Goal: Task Accomplishment & Management: Use online tool/utility

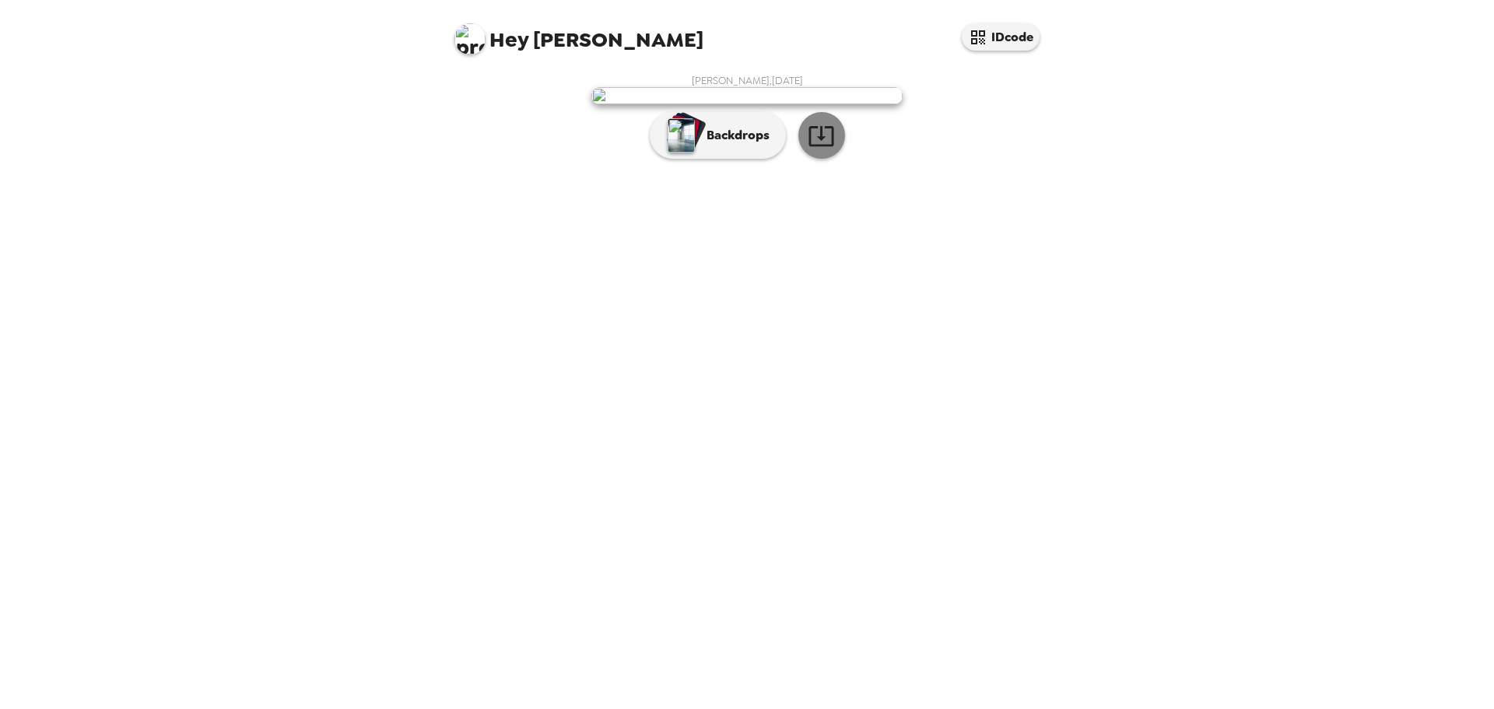
click at [821, 146] on icon "button" at bounding box center [820, 136] width 25 height 20
click at [1444, 411] on div "Hey [PERSON_NAME] IDcode [PERSON_NAME] , [DATE] Backdrops" at bounding box center [747, 354] width 1494 height 709
click at [737, 145] on p "Backdrops" at bounding box center [734, 135] width 71 height 19
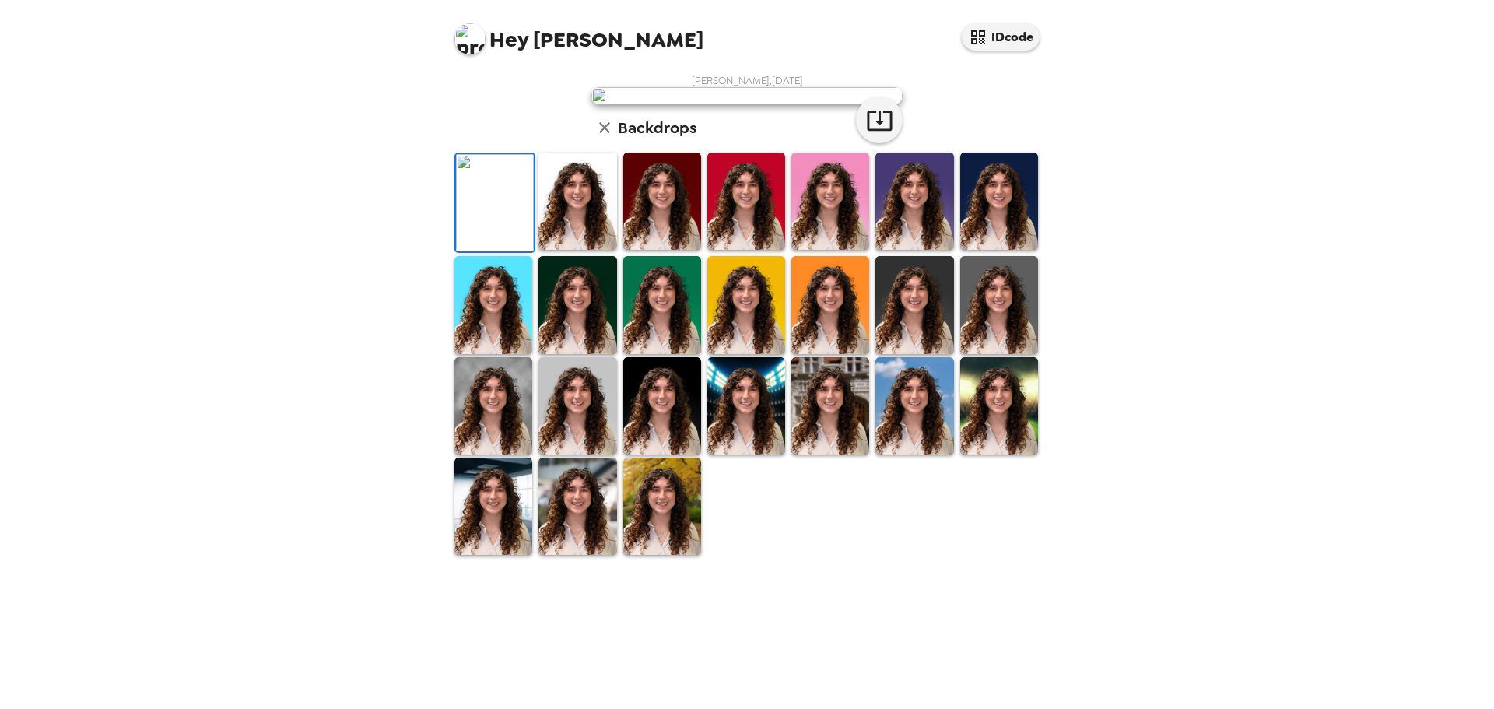
scroll to position [235, 0]
click at [632, 555] on img at bounding box center [662, 505] width 78 height 97
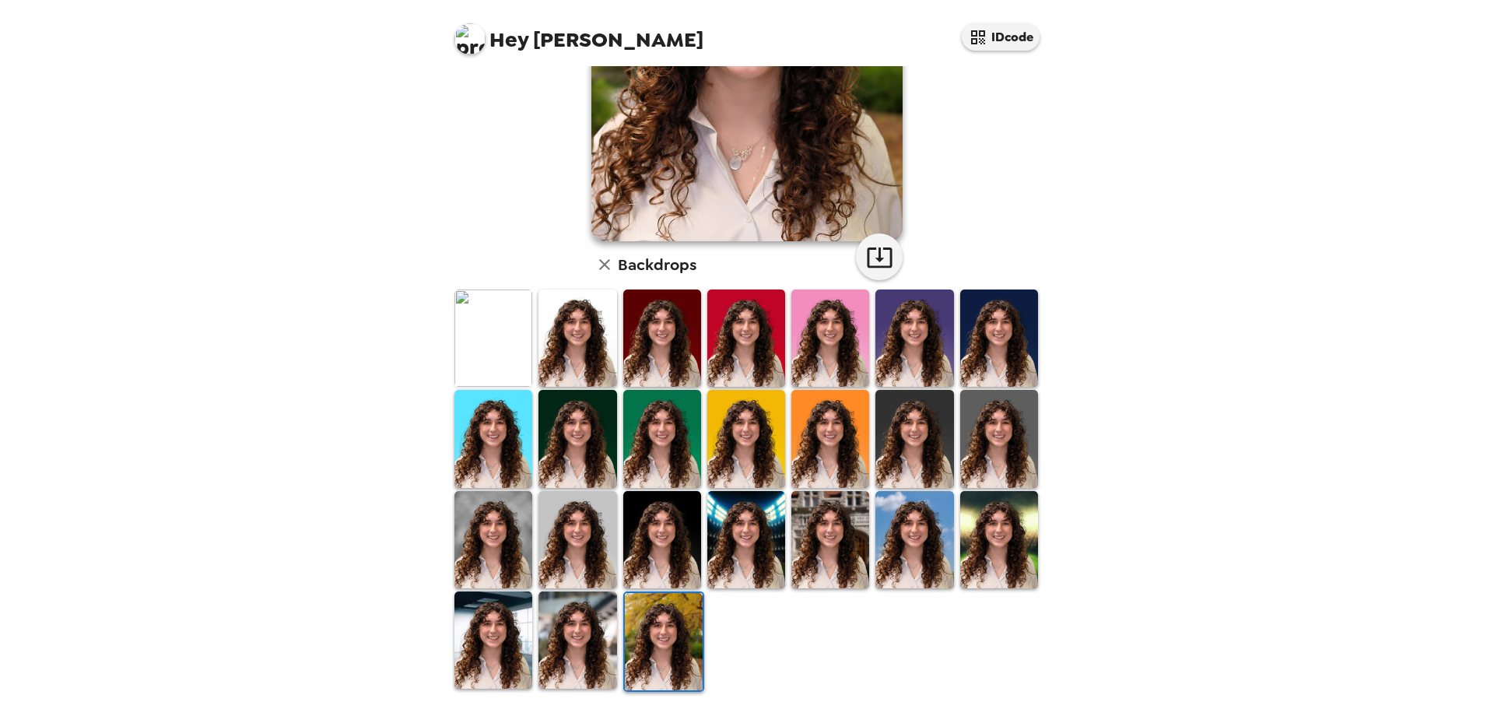
click at [612, 656] on img at bounding box center [577, 639] width 78 height 97
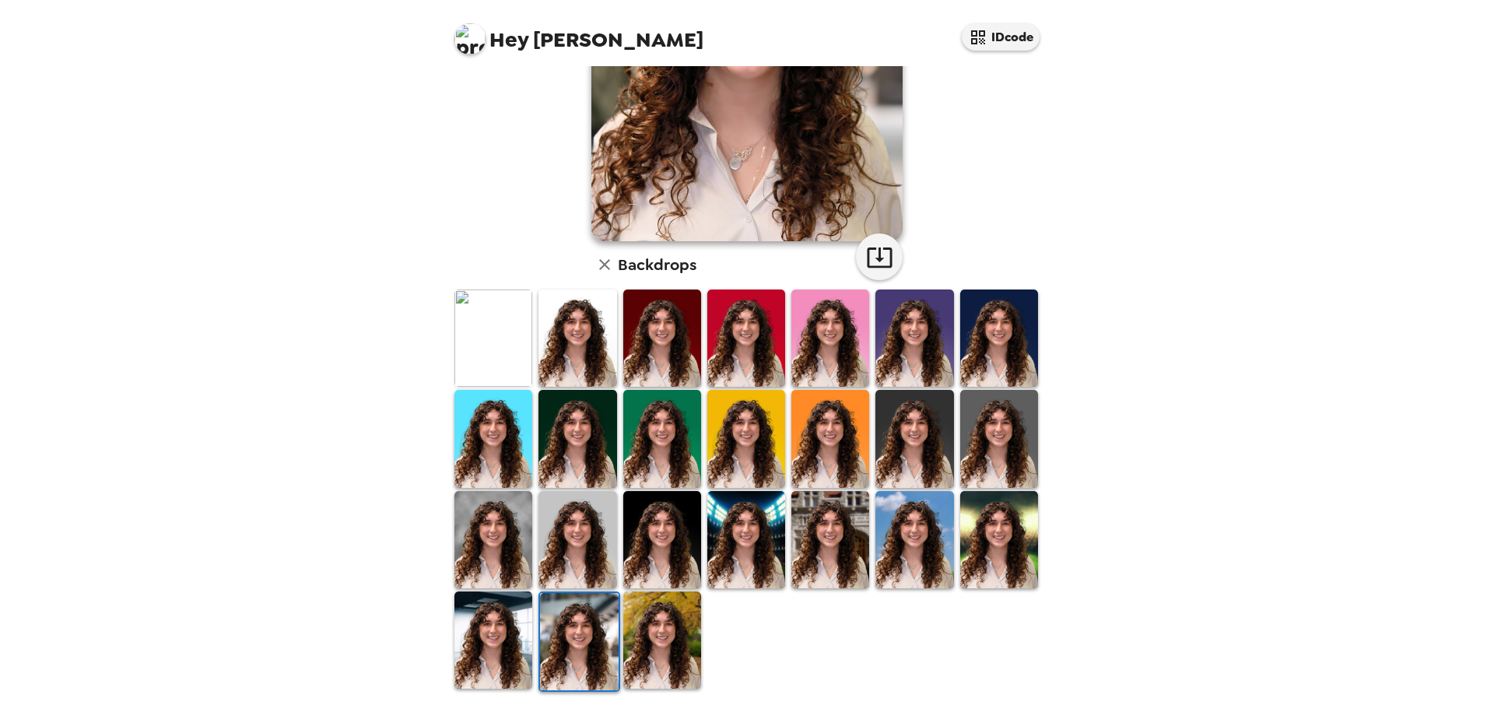
click at [919, 525] on img at bounding box center [914, 539] width 78 height 97
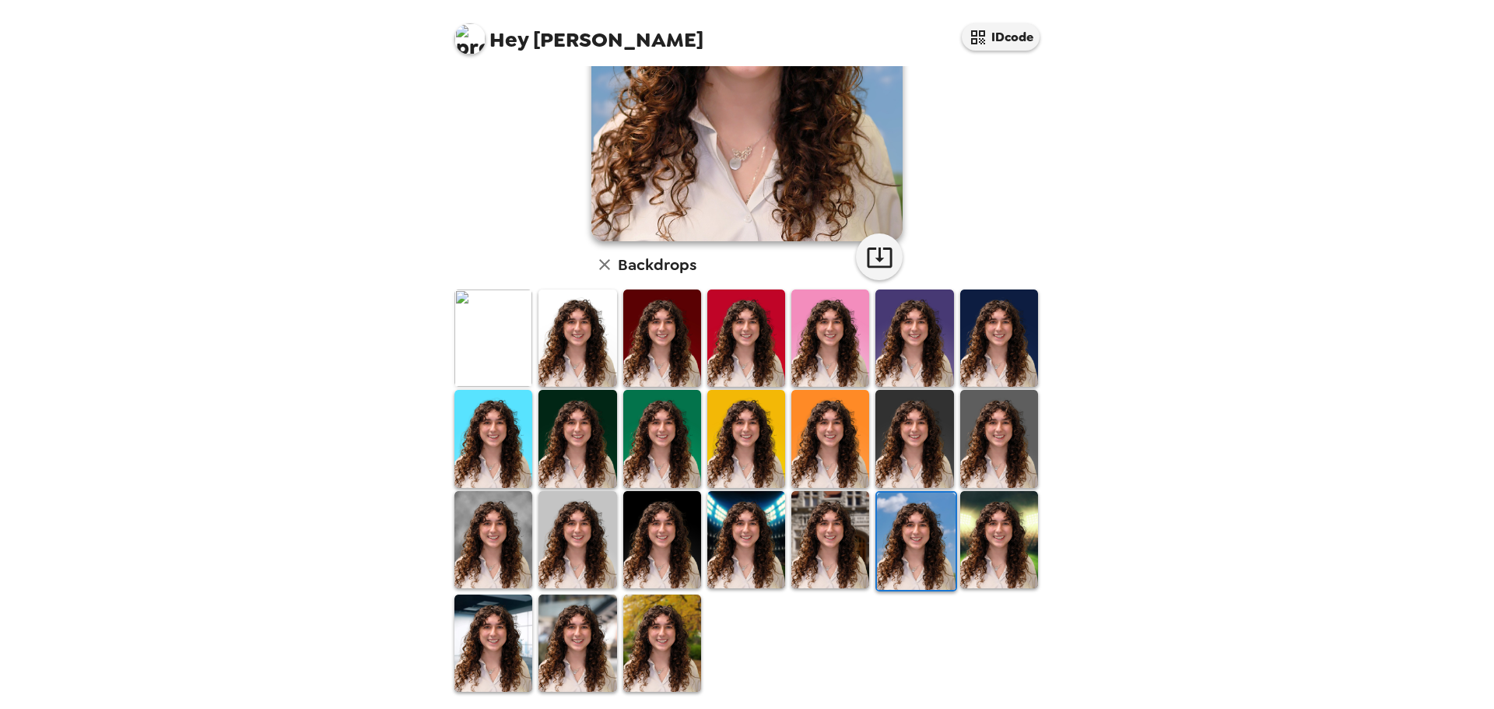
click at [648, 620] on img at bounding box center [662, 642] width 78 height 97
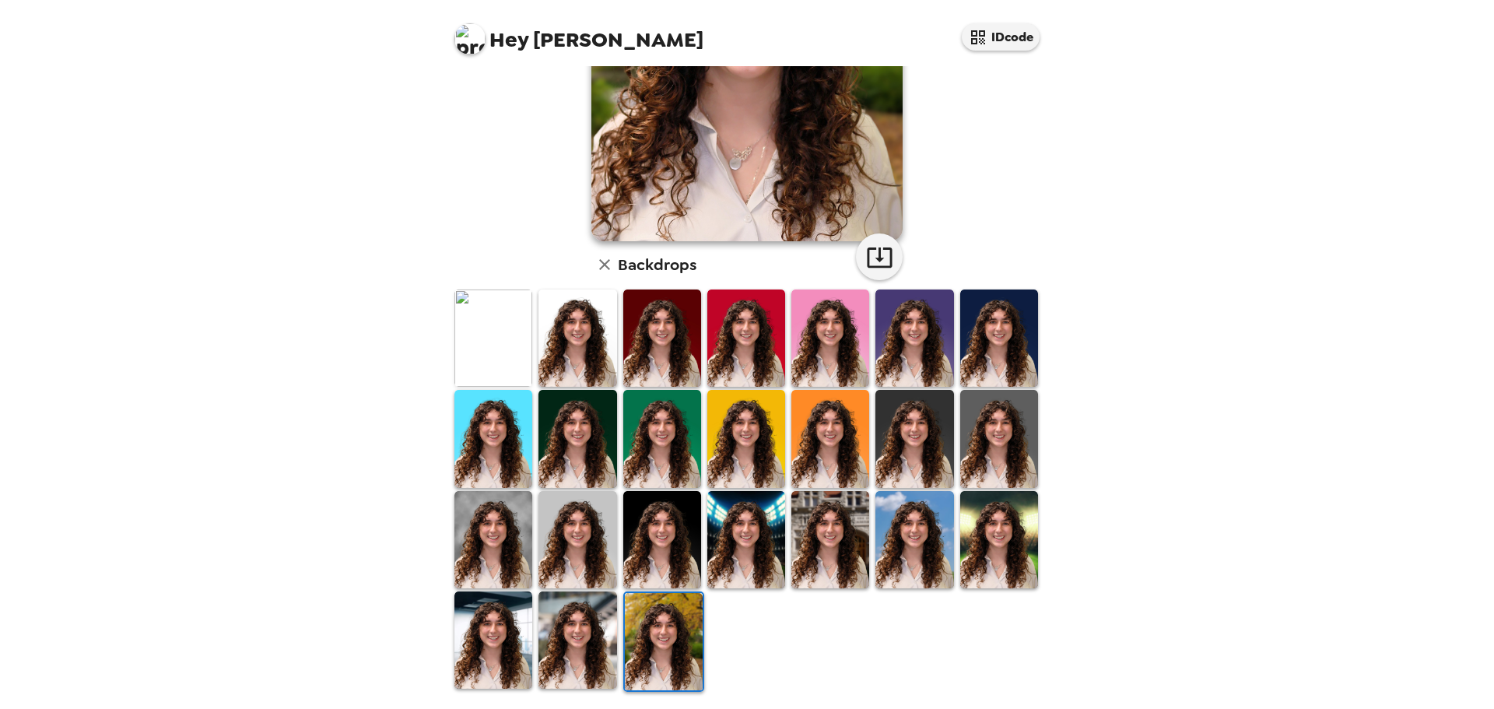
scroll to position [2, 0]
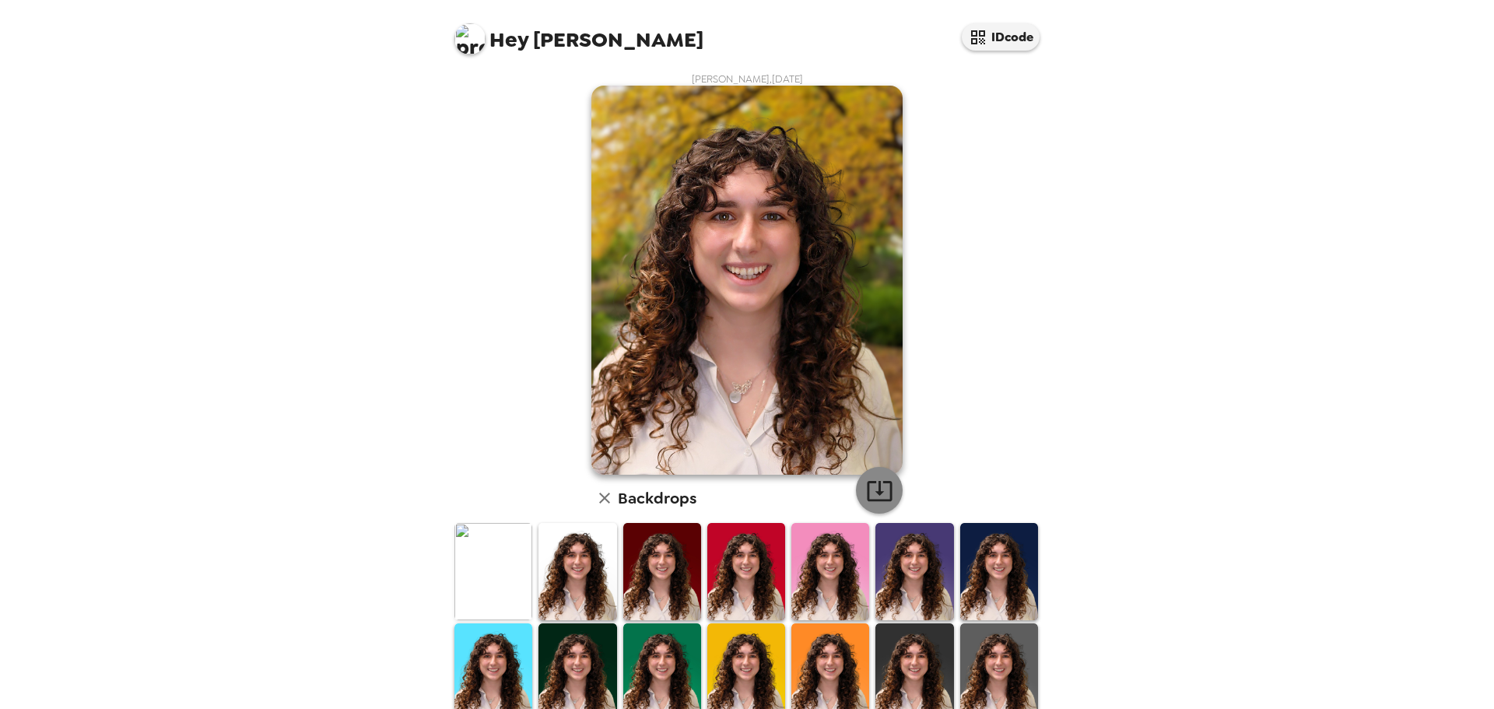
click at [887, 477] on button "button" at bounding box center [879, 490] width 47 height 47
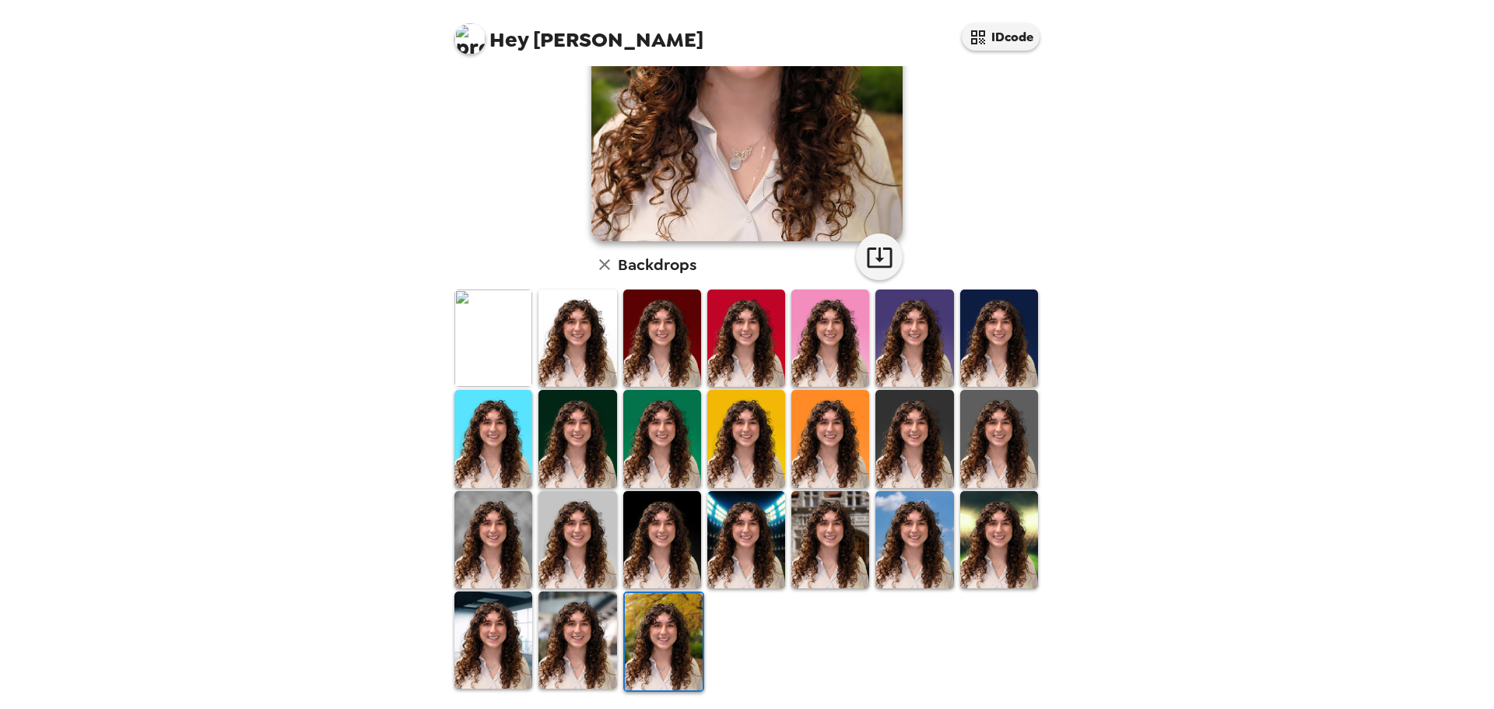
click at [984, 543] on img at bounding box center [999, 539] width 78 height 97
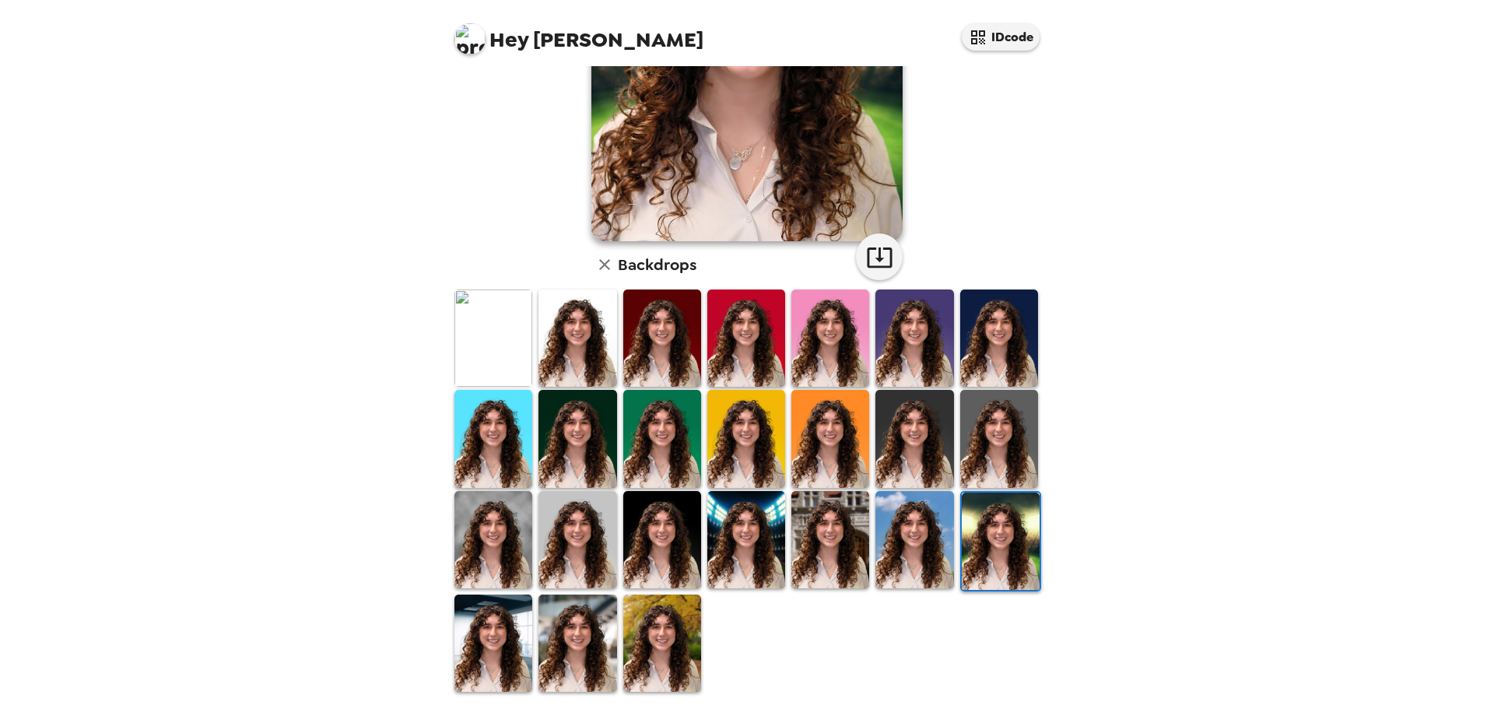
scroll to position [0, 0]
click at [906, 547] on img at bounding box center [914, 539] width 78 height 97
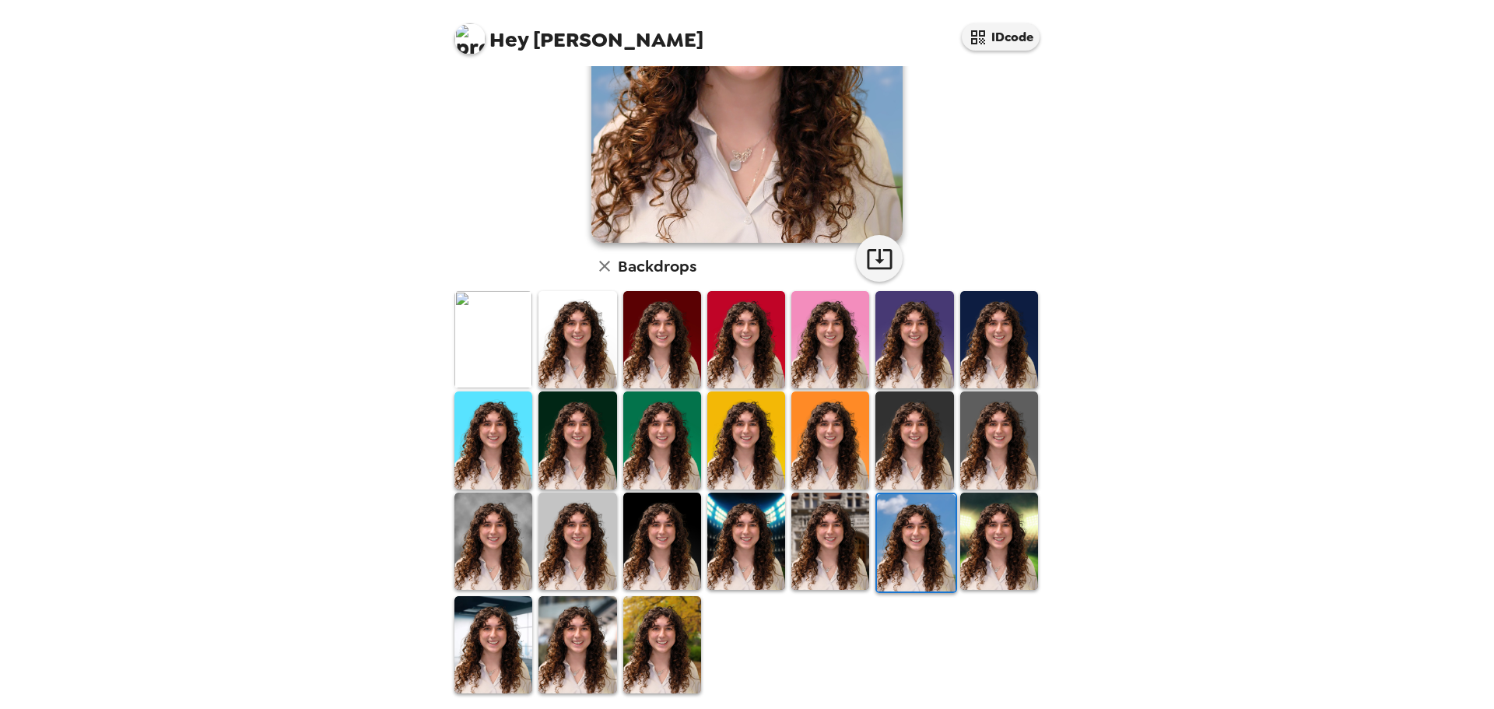
scroll to position [235, 0]
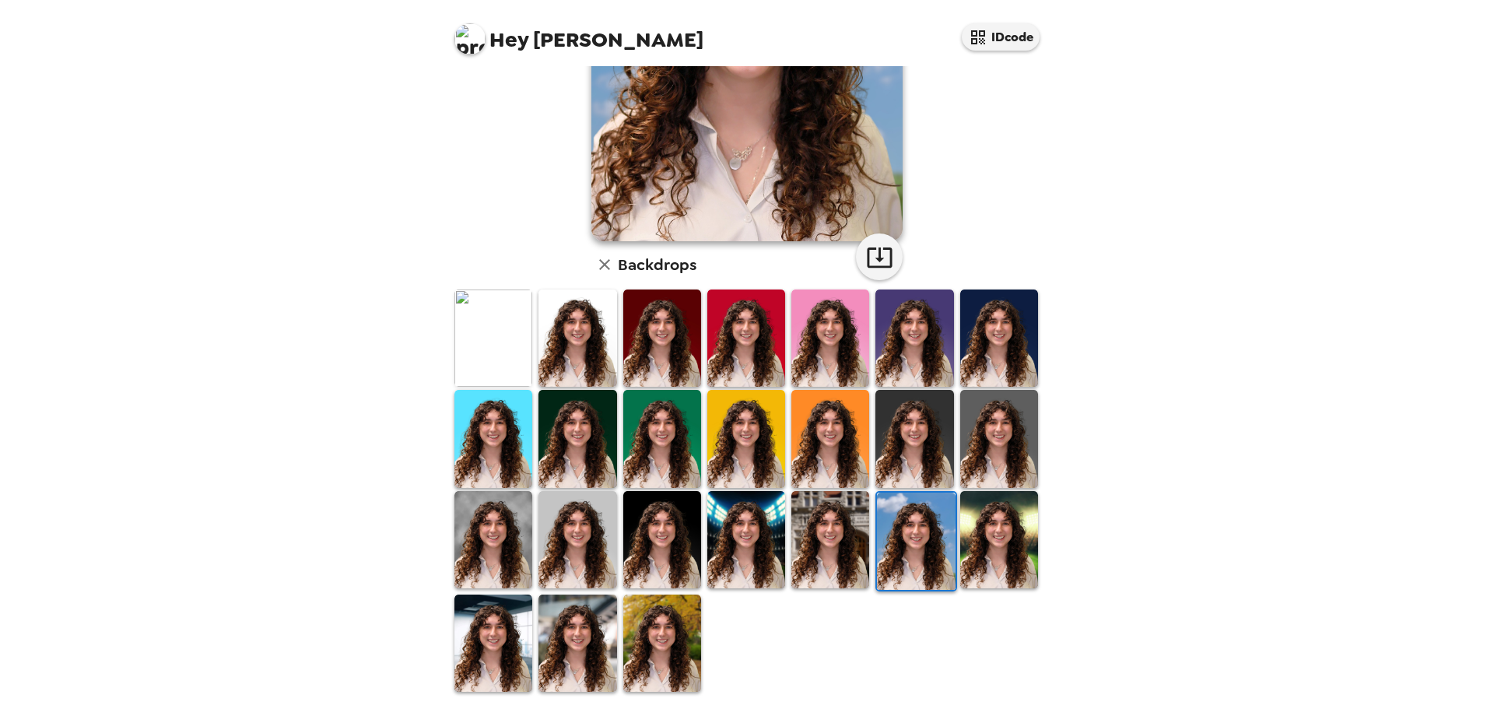
click at [817, 566] on img at bounding box center [830, 539] width 78 height 97
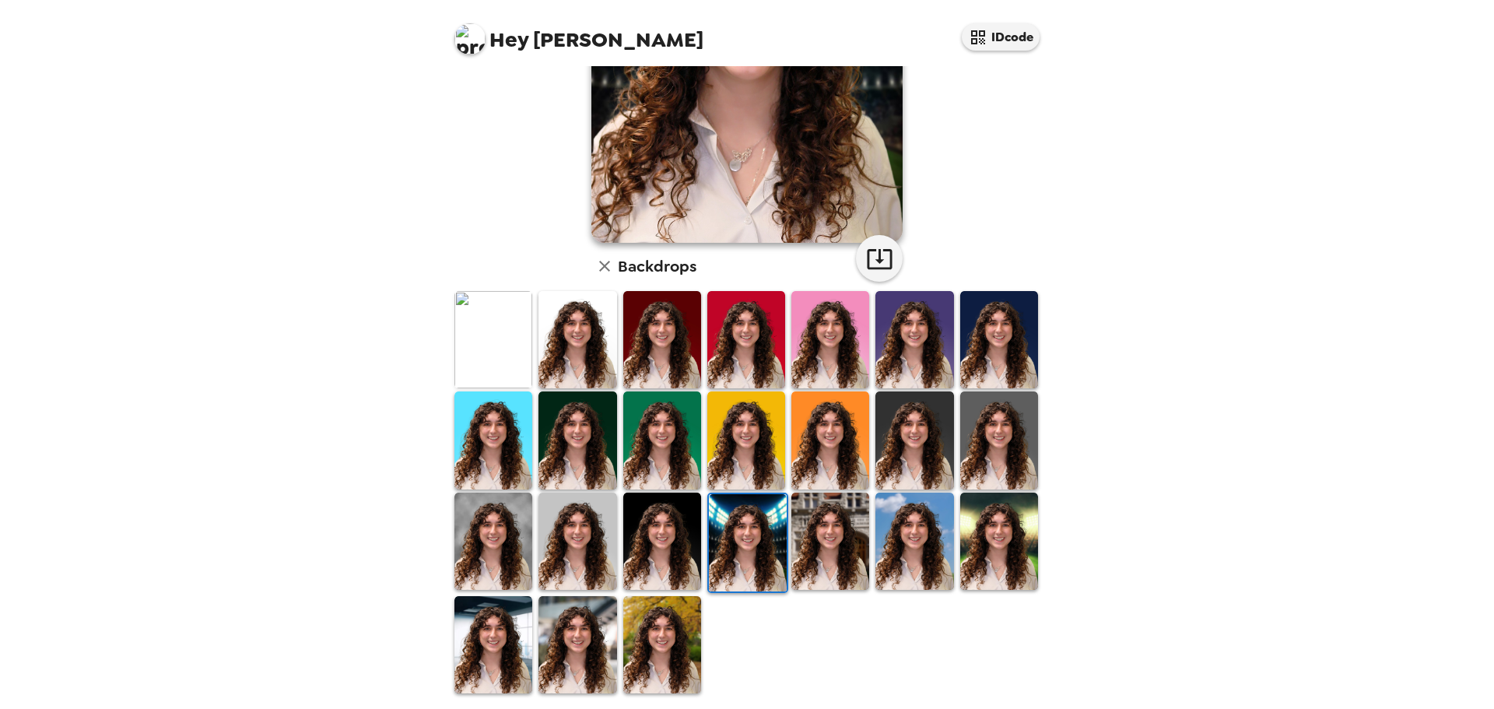
scroll to position [235, 0]
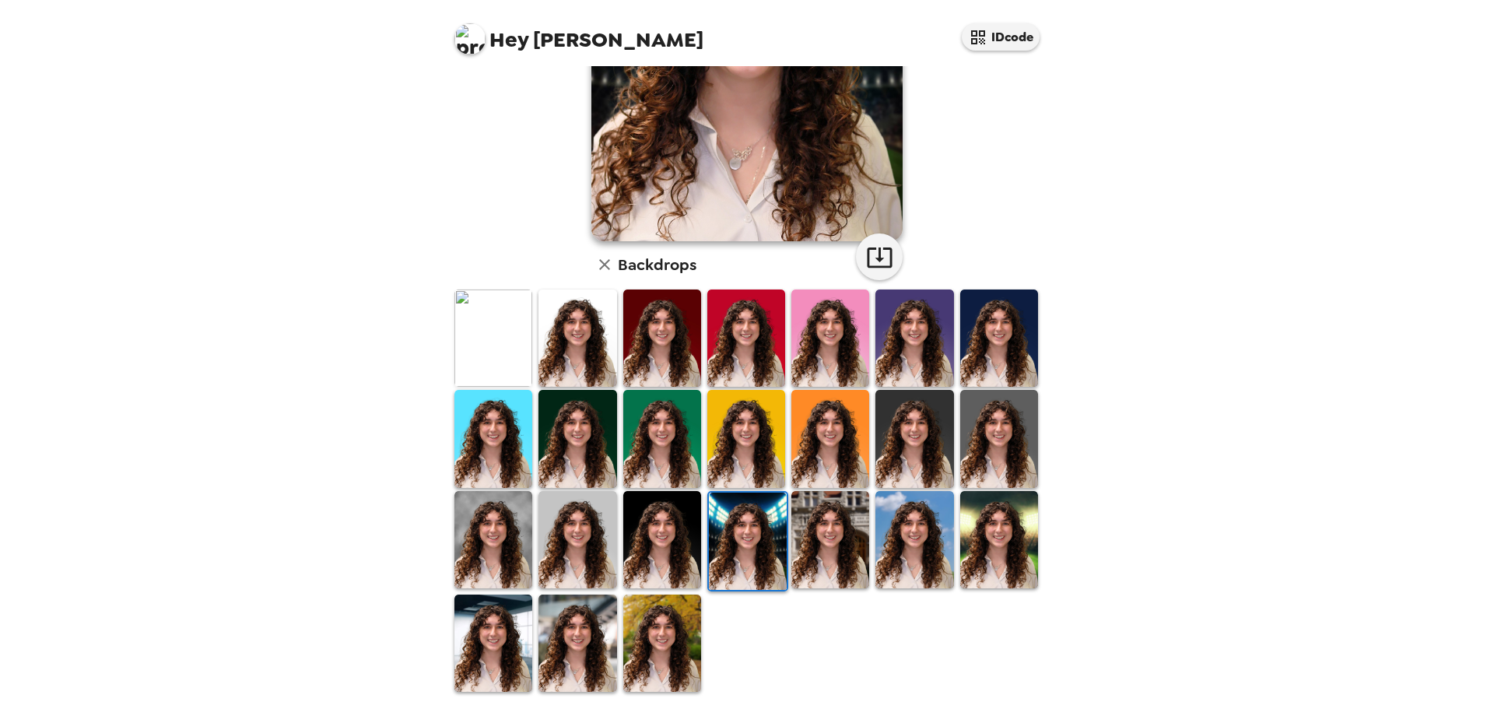
click at [472, 622] on img at bounding box center [493, 642] width 78 height 97
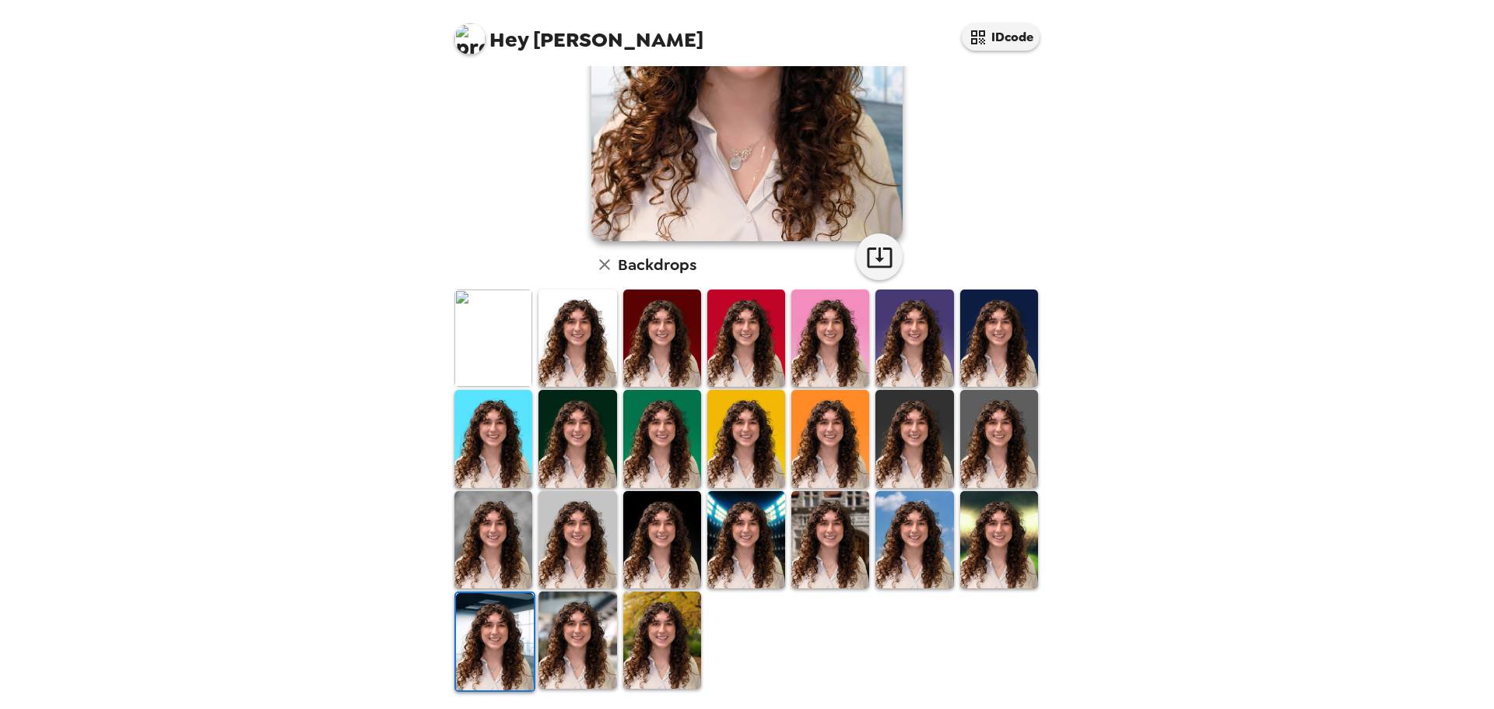
click at [589, 630] on img at bounding box center [577, 639] width 78 height 97
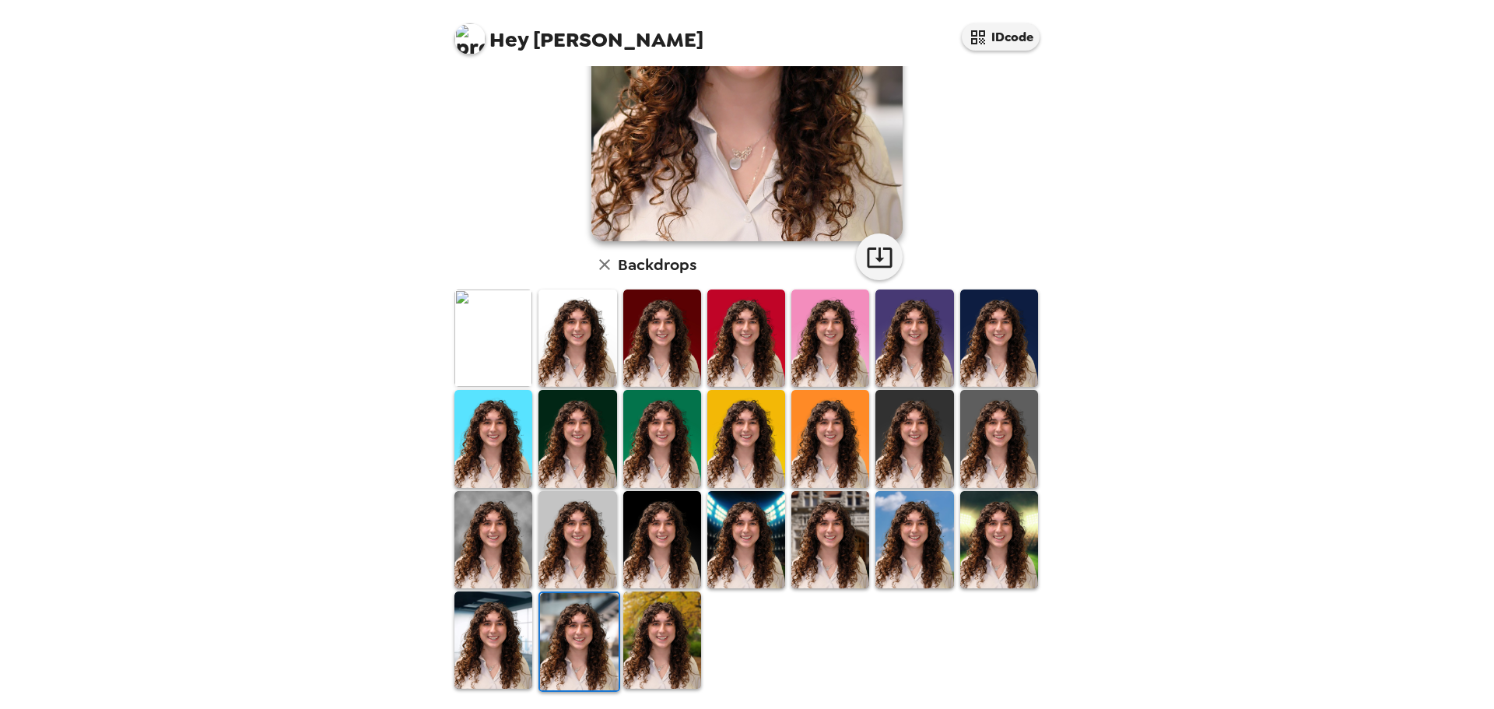
scroll to position [0, 0]
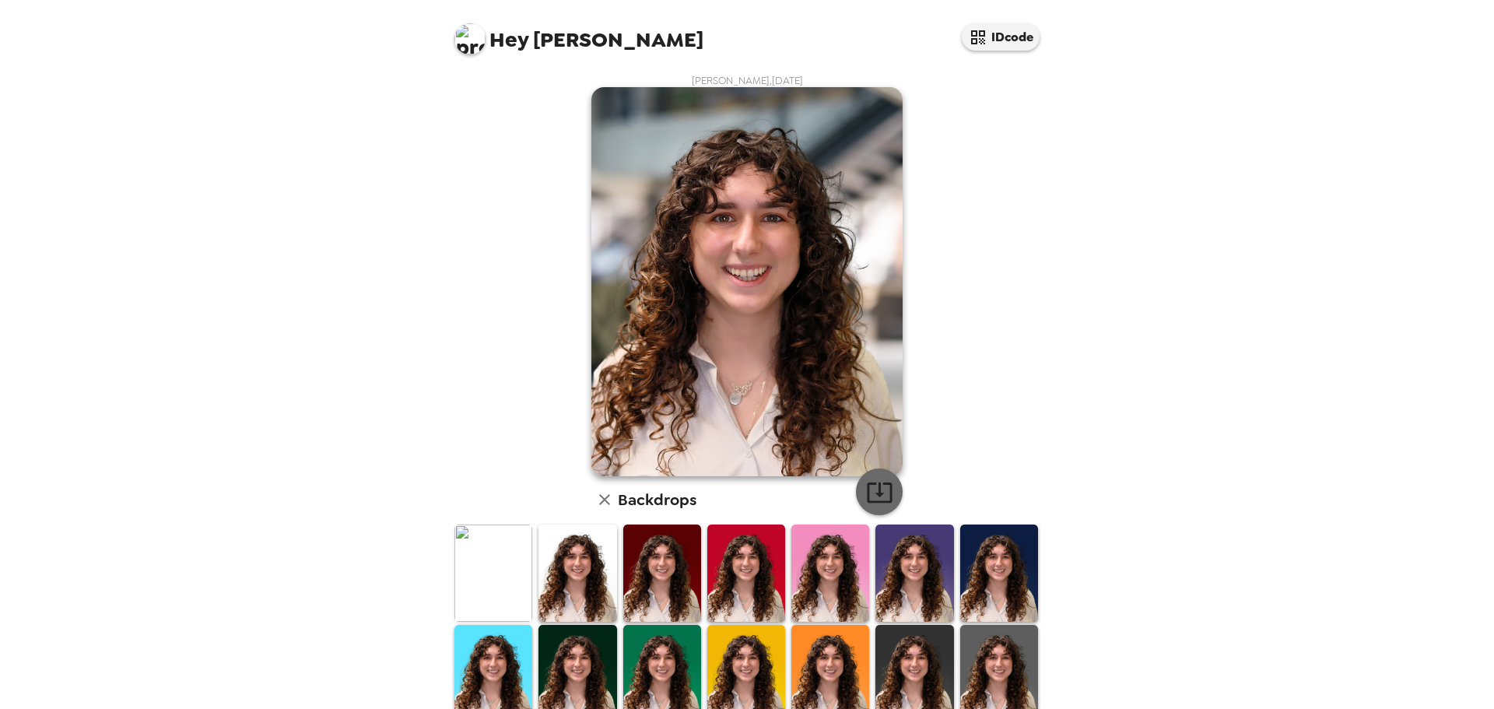
click at [888, 474] on button "button" at bounding box center [879, 491] width 47 height 47
